Goal: Task Accomplishment & Management: Complete application form

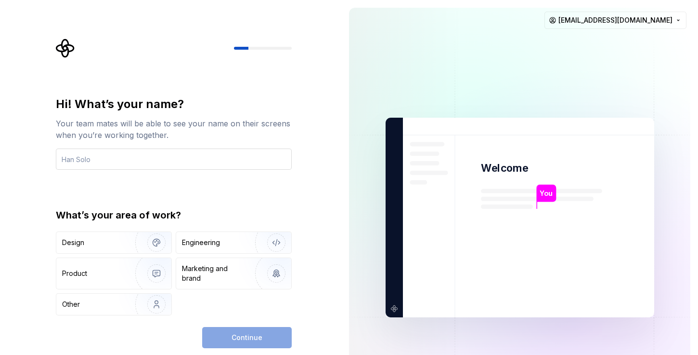
click at [182, 159] on input "text" at bounding box center [174, 158] width 236 height 21
click at [138, 234] on img "button" at bounding box center [150, 242] width 62 height 65
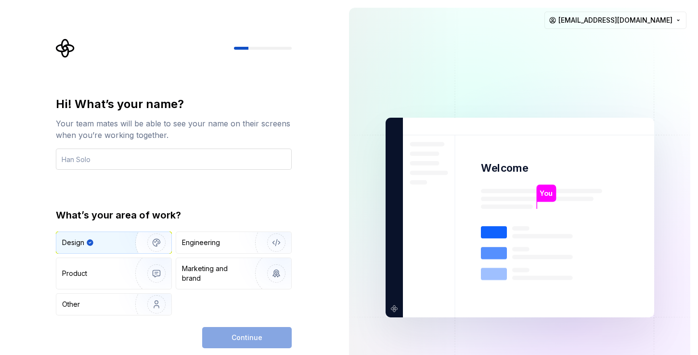
click at [197, 159] on input "text" at bounding box center [174, 158] width 236 height 21
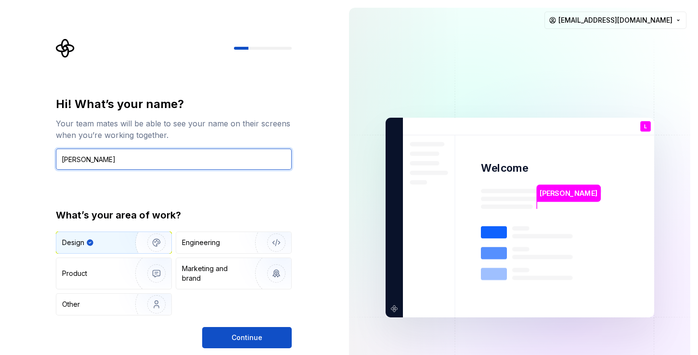
type input "Lorenzo"
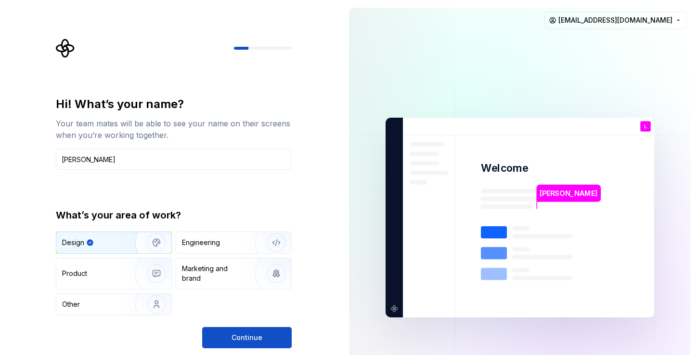
click at [257, 320] on div "Hi! What’s your name? Your team mates will be able to see your name on their sc…" at bounding box center [174, 221] width 236 height 251
click at [254, 333] on span "Continue" at bounding box center [247, 337] width 31 height 10
